Goal: Share content

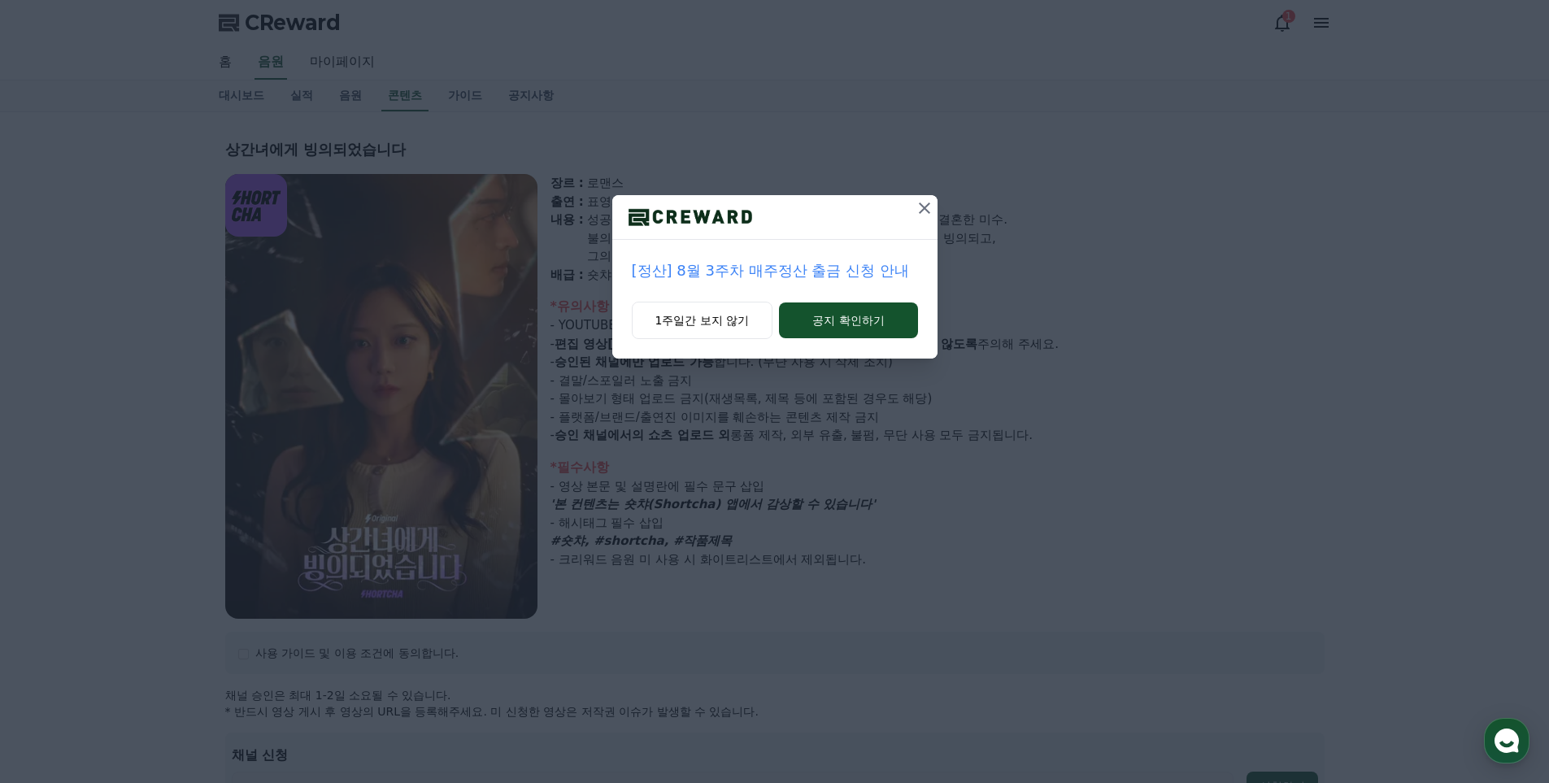
select select
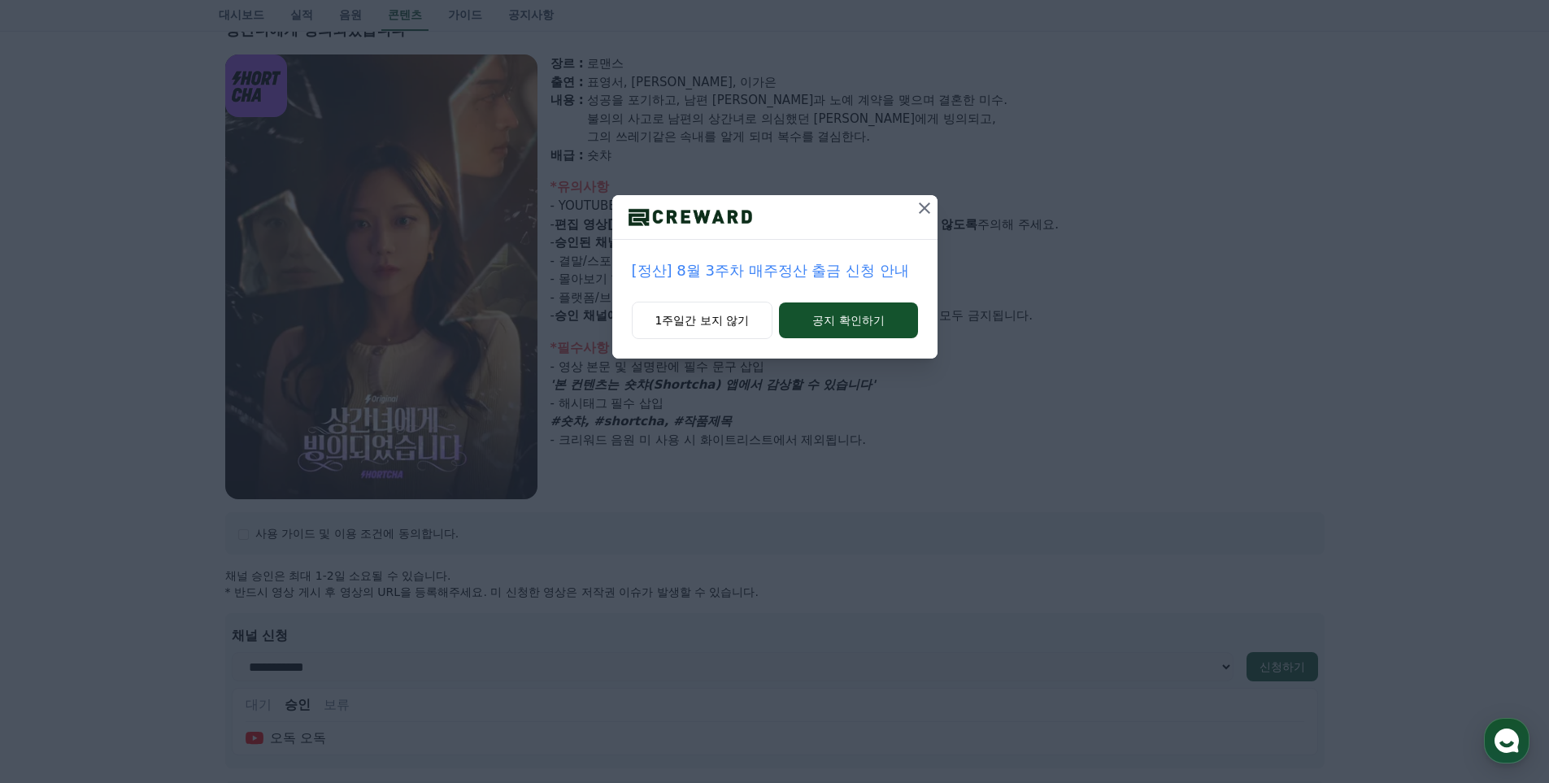
drag, startPoint x: 236, startPoint y: 325, endPoint x: 194, endPoint y: 323, distance: 41.5
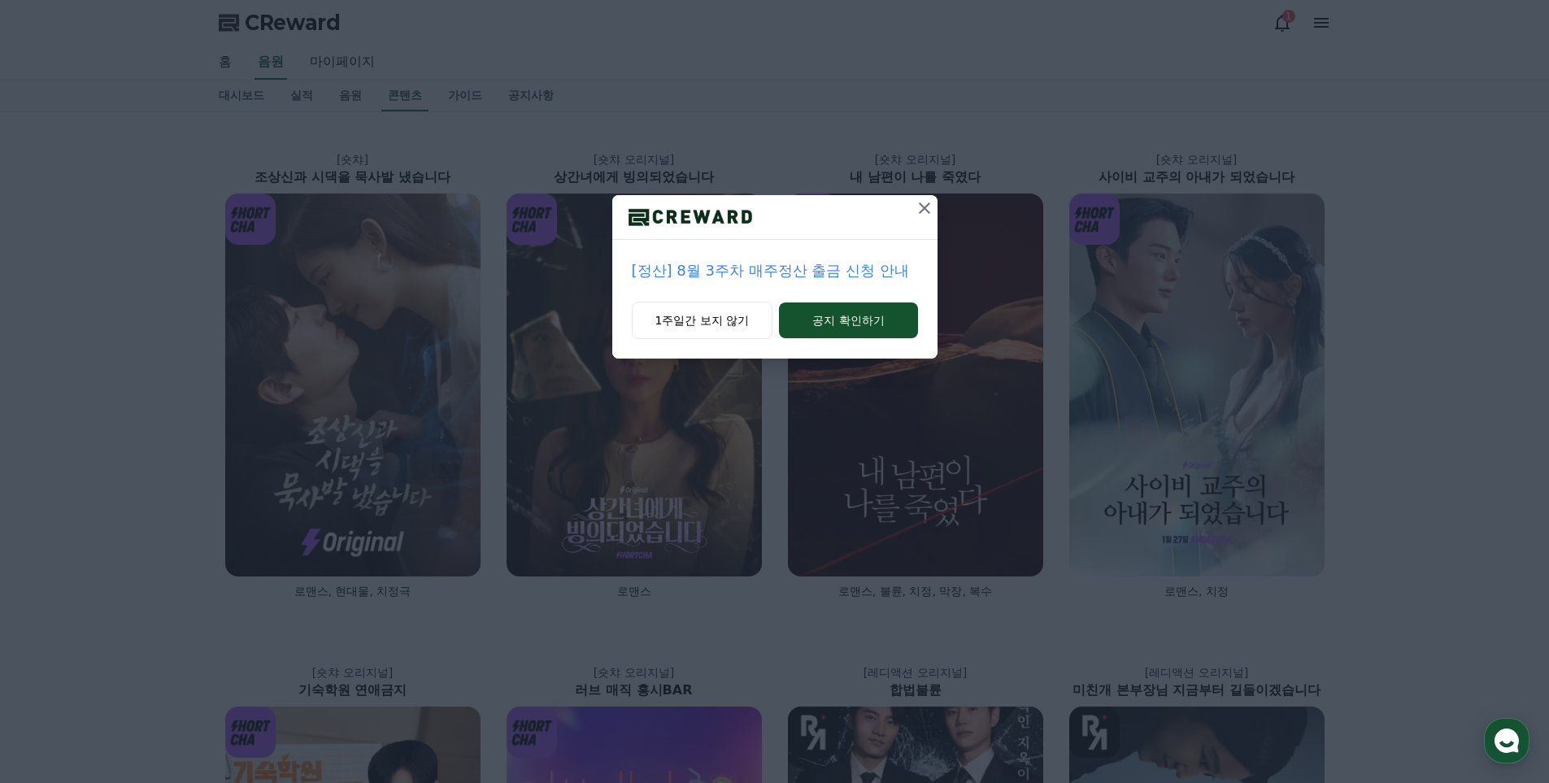
click at [922, 204] on icon at bounding box center [925, 208] width 20 height 20
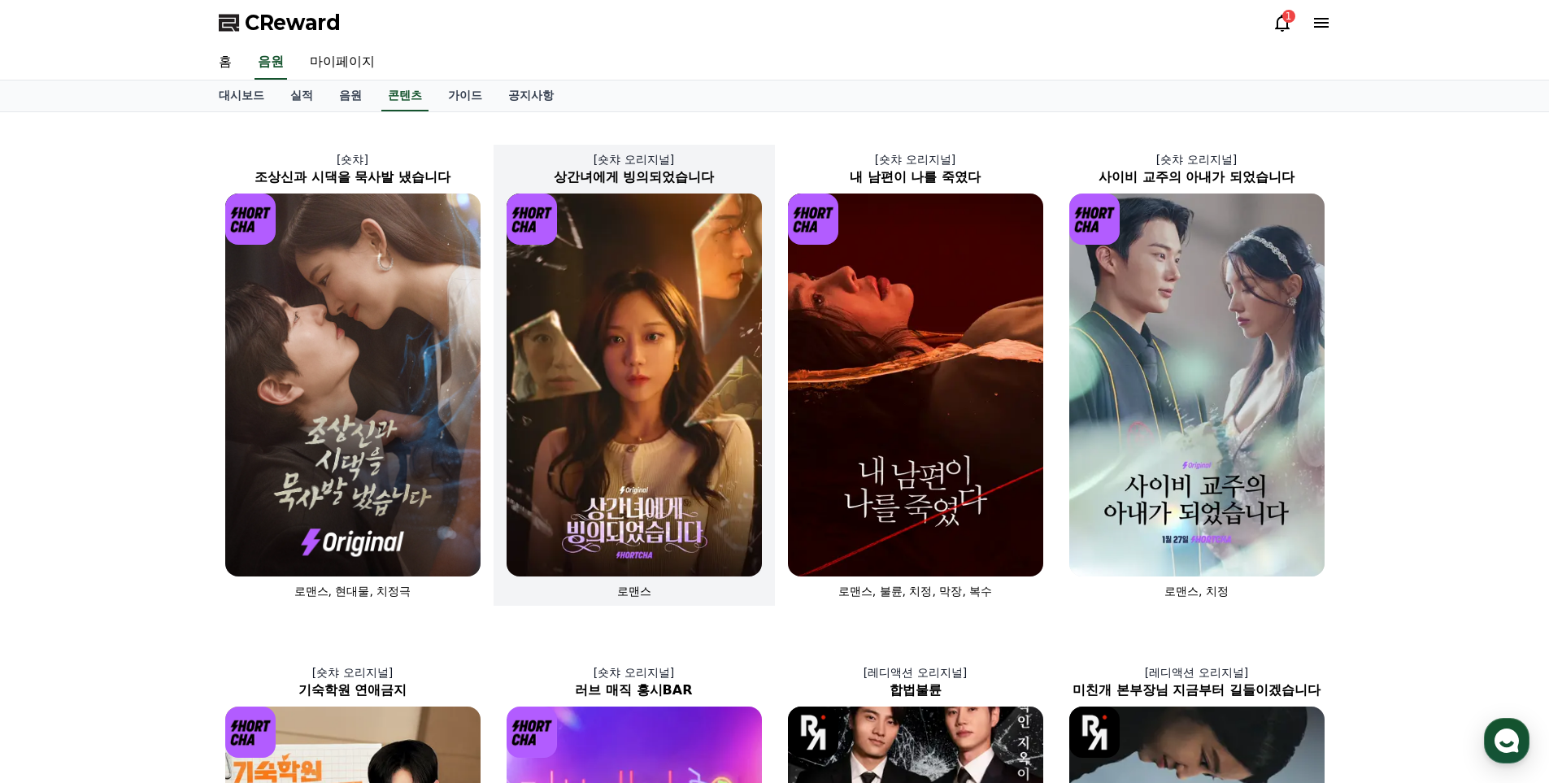
click at [634, 339] on img at bounding box center [634, 385] width 255 height 383
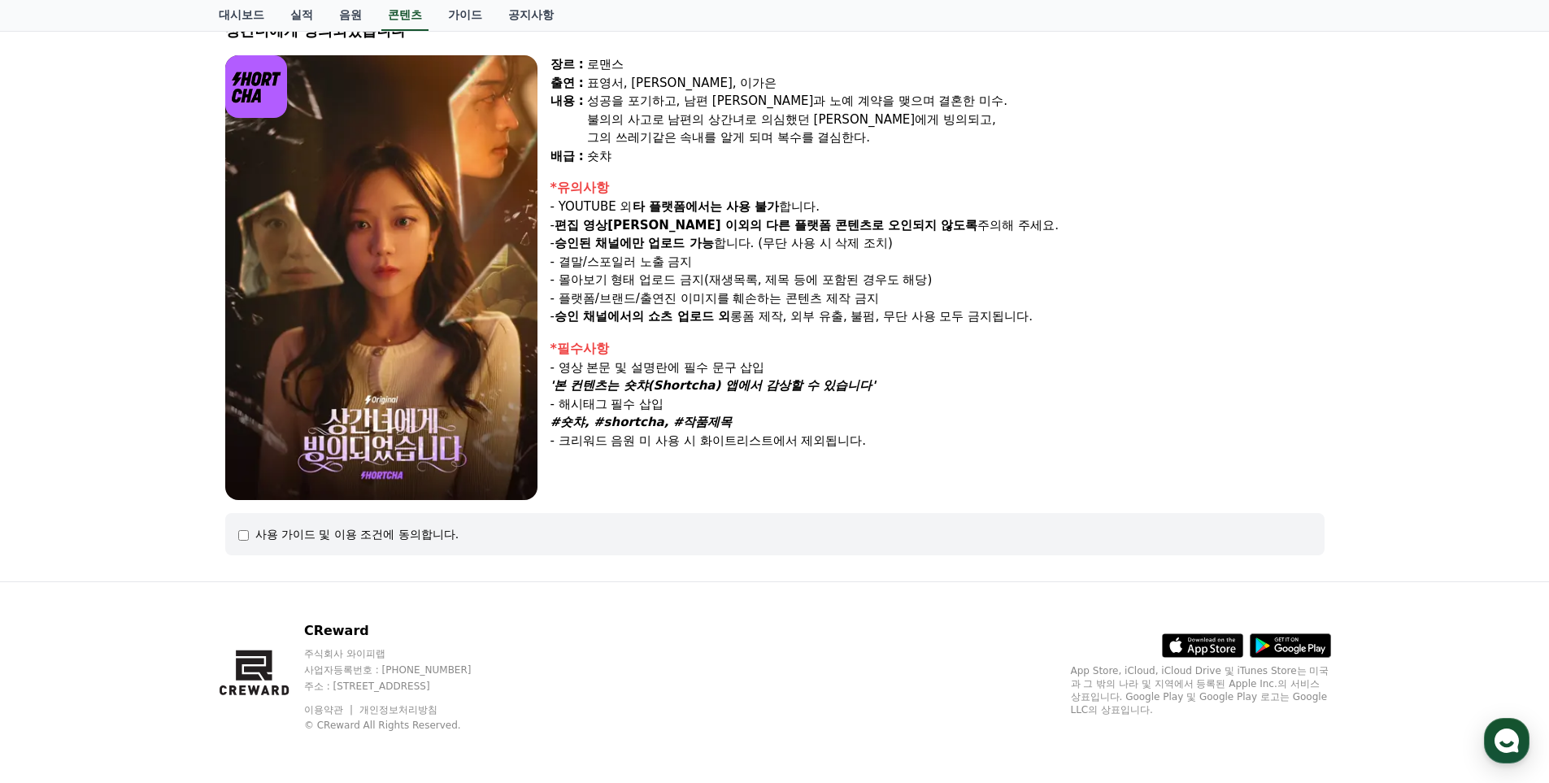
scroll to position [120, 0]
select select
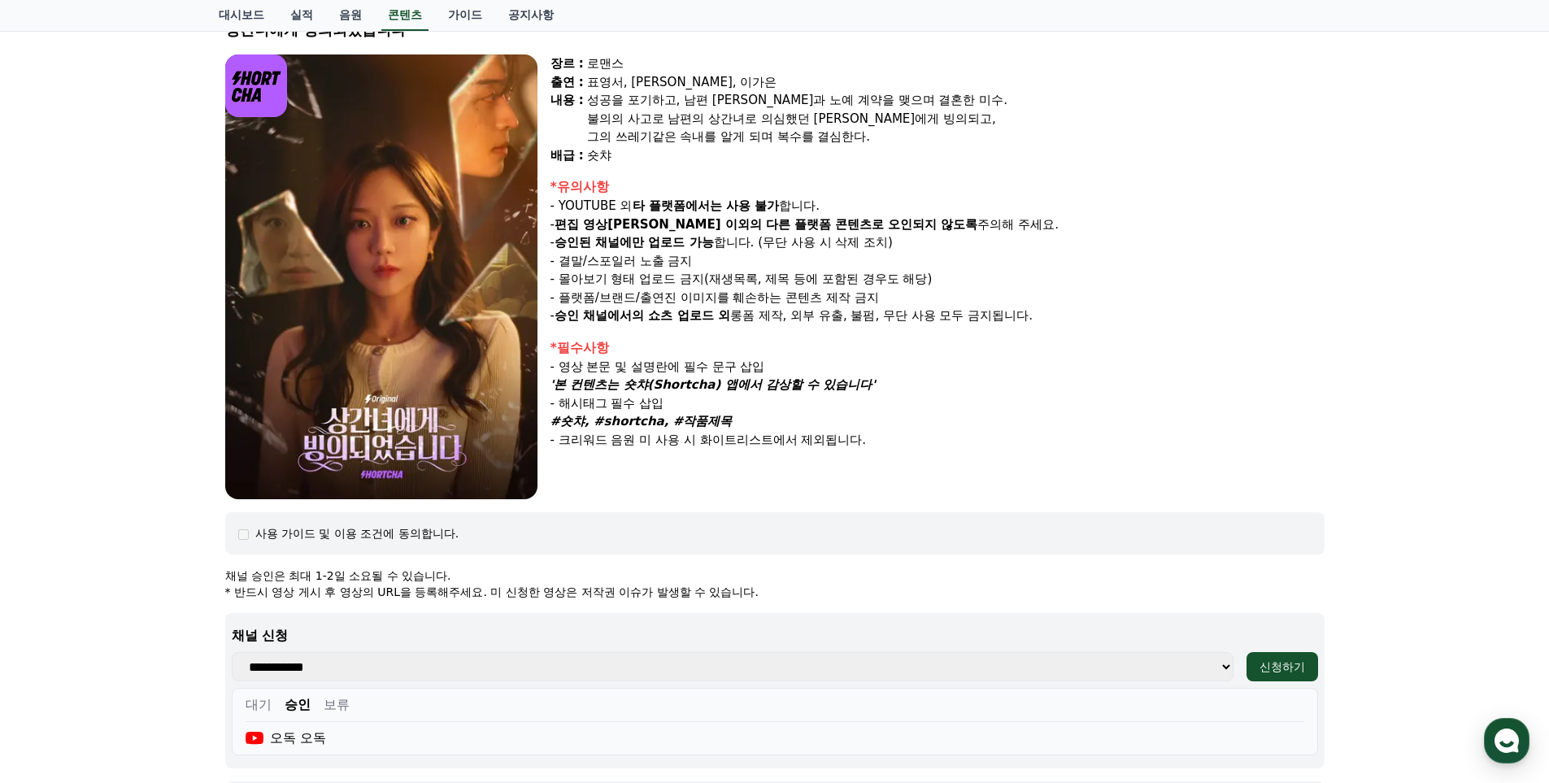
drag, startPoint x: 872, startPoint y: 384, endPoint x: 794, endPoint y: 388, distance: 78.2
click at [794, 388] on div "'본 컨텐츠는 숏챠(Shortcha) 앱에서 감상할 수 있습니다'" at bounding box center [938, 385] width 774 height 19
drag, startPoint x: 960, startPoint y: 394, endPoint x: 931, endPoint y: 390, distance: 28.7
click at [954, 394] on div "- 해시태그 필수 삽입" at bounding box center [938, 403] width 774 height 19
drag, startPoint x: 838, startPoint y: 387, endPoint x: 558, endPoint y: 390, distance: 279.8
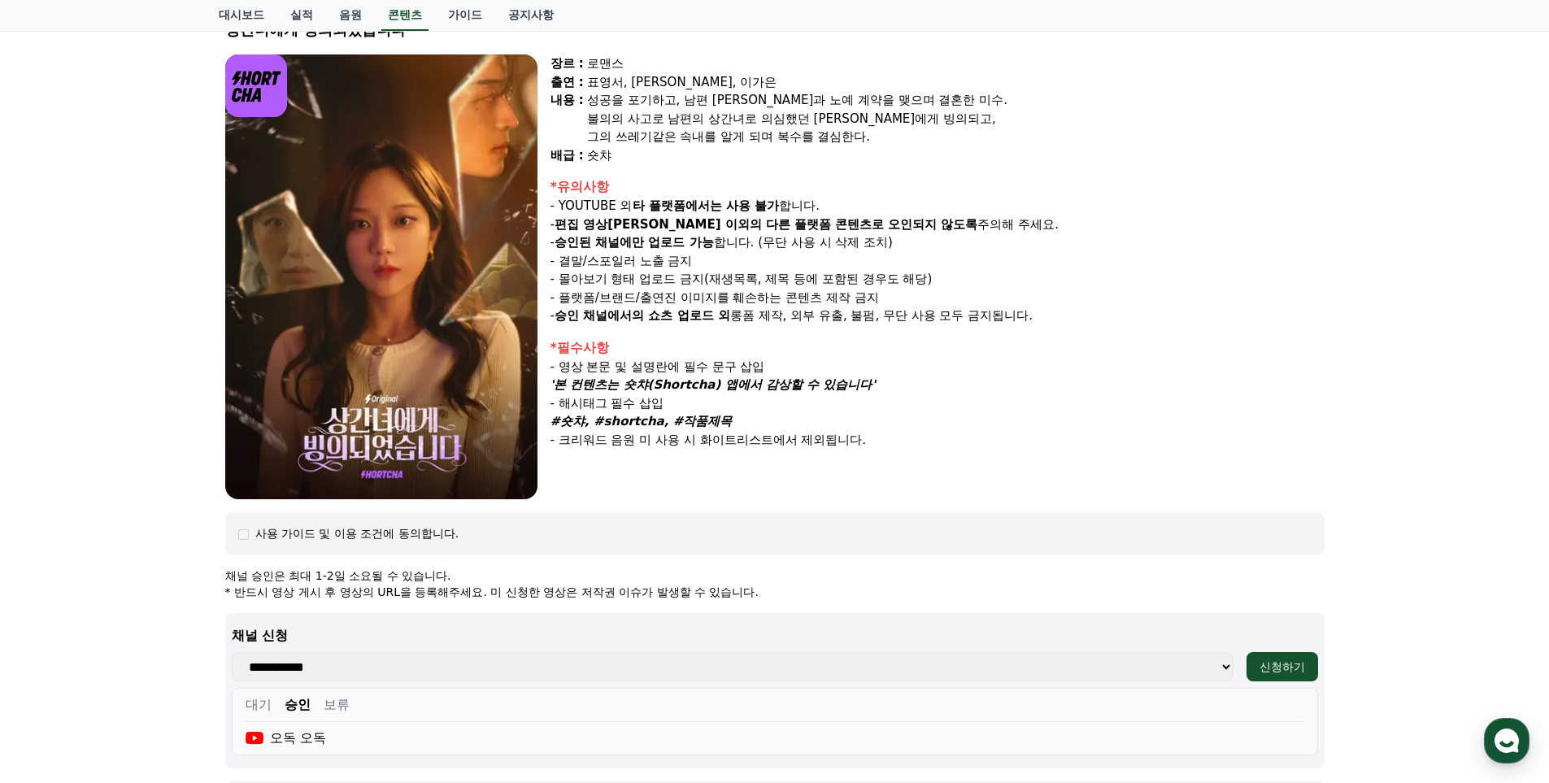
click at [558, 390] on div "'본 컨텐츠는 숏챠(Shortcha) 앱에서 감상할 수 있습니다'" at bounding box center [938, 385] width 774 height 19
copy strong "'본 컨텐츠는 숏챠(Shortcha) 앱에서 감상할 수 있습니다'"
